Goal: Task Accomplishment & Management: Use online tool/utility

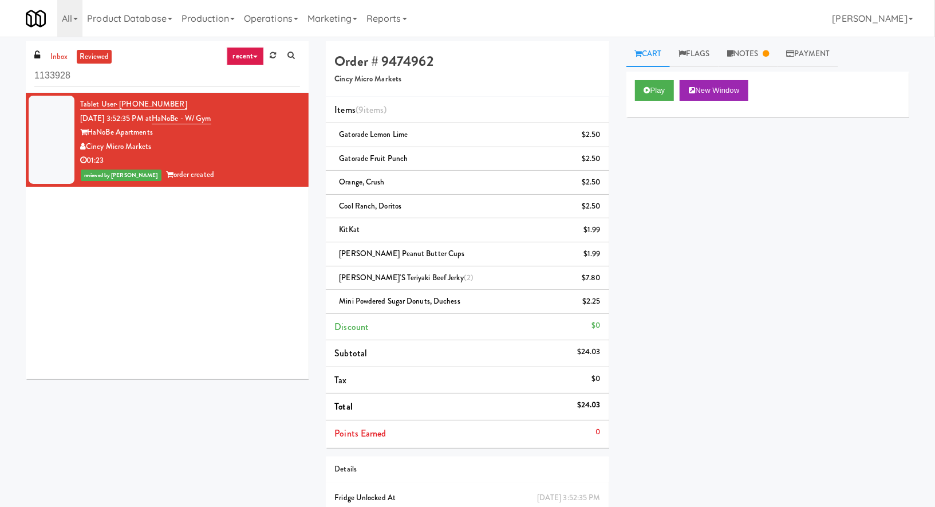
drag, startPoint x: 183, startPoint y: 100, endPoint x: 119, endPoint y: 100, distance: 63.6
click at [119, 100] on div "Tablet User · (513) 280-2354 Oct 4, 2025 3:52:35 PM at HaNoBe - w/ Gym HaNoBe A…" at bounding box center [190, 139] width 220 height 85
copy span "(513) 280-2354"
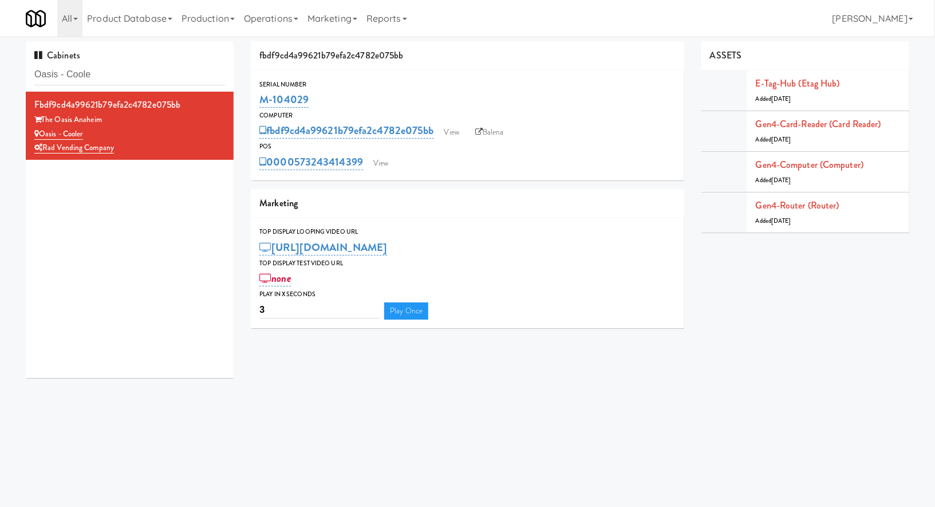
click at [117, 86] on div "Cabinets Oasis - Coole" at bounding box center [130, 66] width 208 height 50
click at [117, 85] on input "Oasis - Coole" at bounding box center [129, 74] width 191 height 21
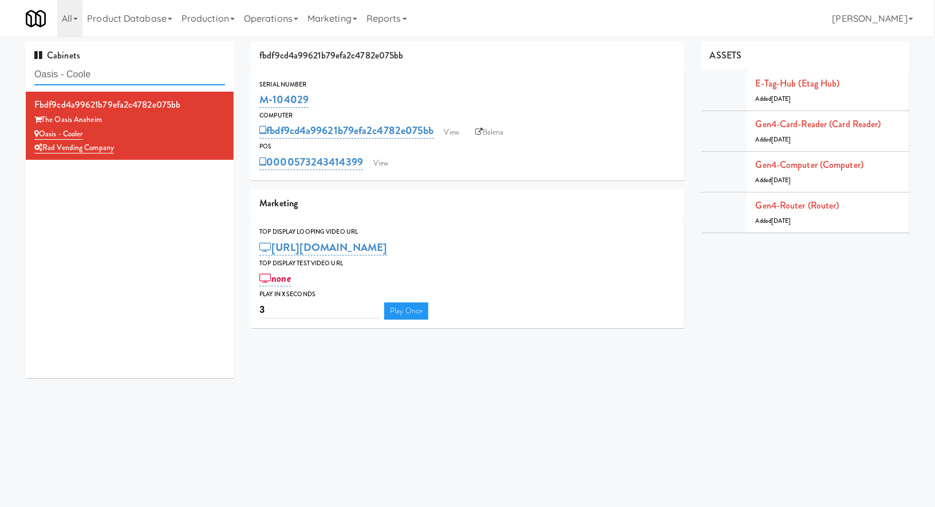
click at [117, 85] on input "Oasis - Coole" at bounding box center [129, 74] width 191 height 21
paste input "Monroeville - Fridg"
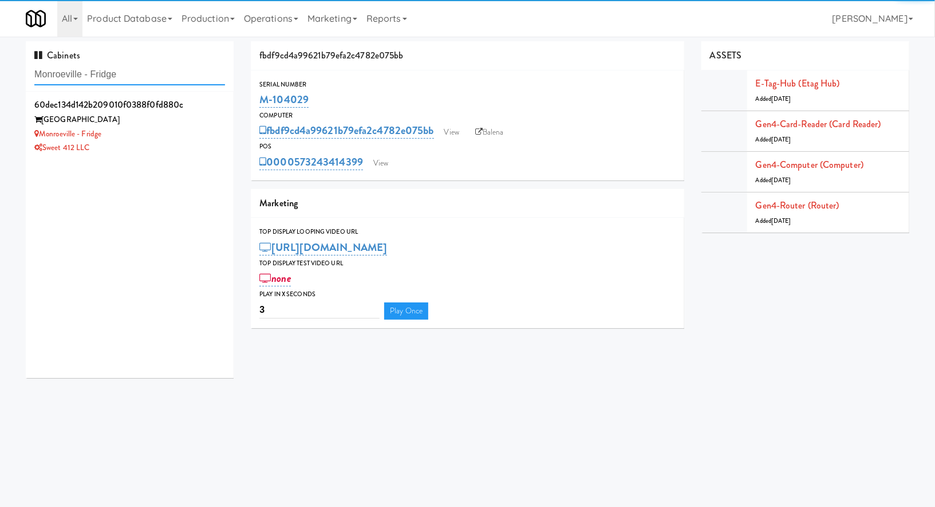
type input "Monroeville - Fridge"
click at [168, 128] on div "Monroeville - Fridge" at bounding box center [129, 134] width 191 height 14
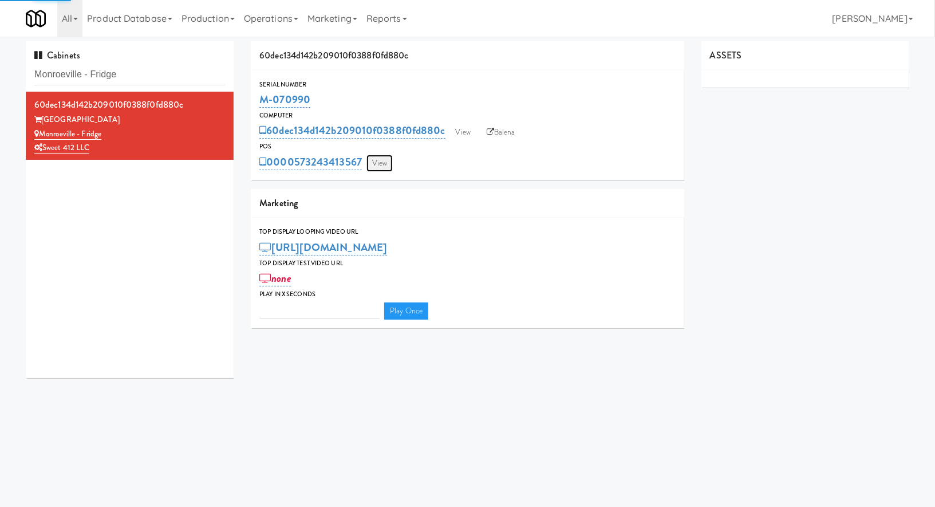
click at [376, 160] on link "View" at bounding box center [380, 163] width 26 height 17
type input "3"
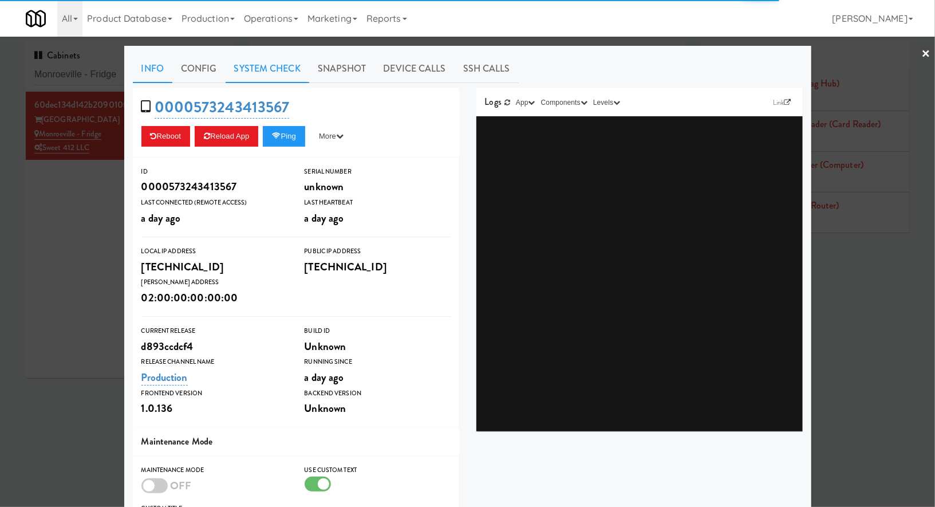
click at [277, 73] on link "System Check" at bounding box center [268, 68] width 84 height 29
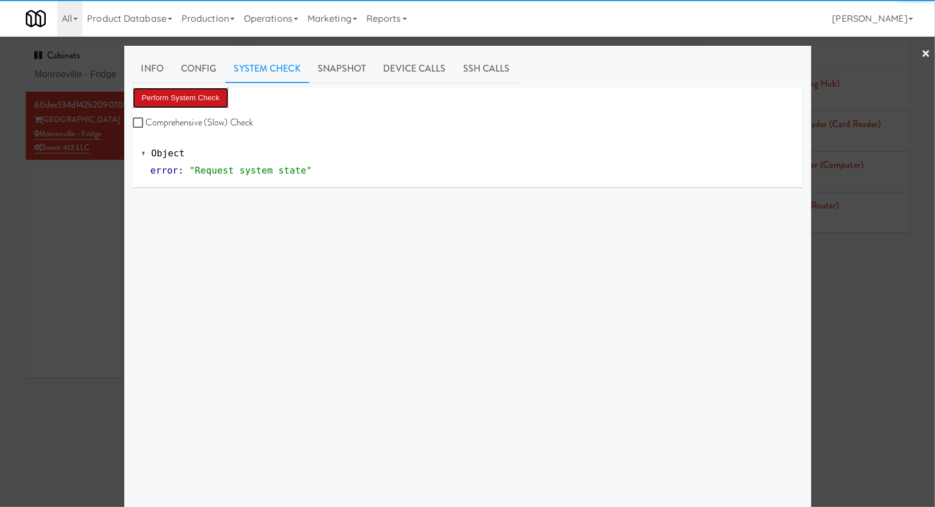
click at [202, 95] on button "Perform System Check" at bounding box center [181, 98] width 96 height 21
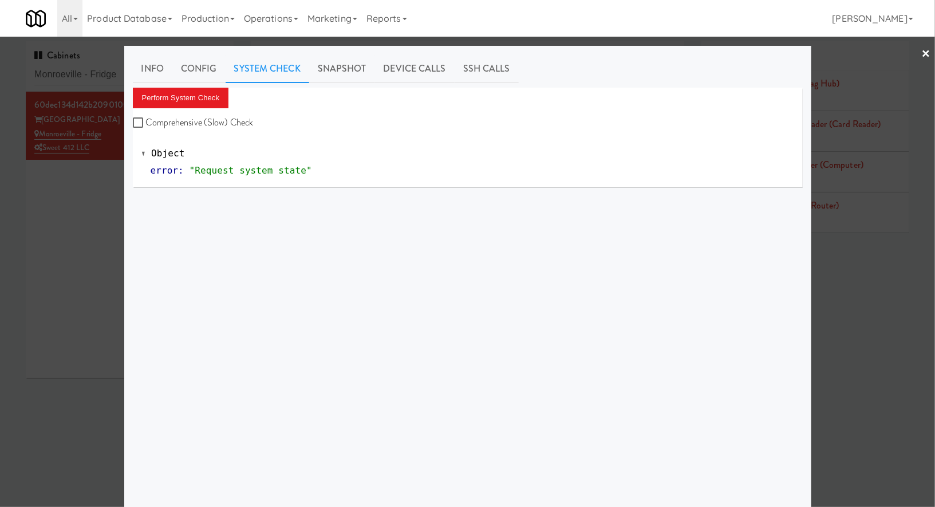
click at [98, 209] on div at bounding box center [467, 253] width 935 height 507
